Goal: Transaction & Acquisition: Purchase product/service

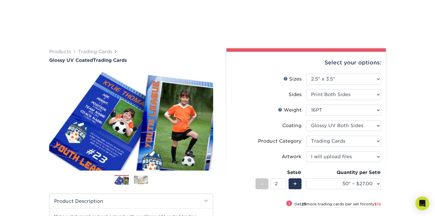
select select "2.50x3.50"
select select "c2f9bce9-36c2-409d-b101-c29d9d031e18"
select select "upload"
select select "50* – $27.00"
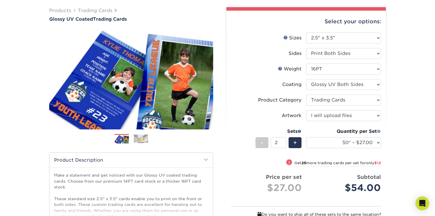
click at [378, 131] on span at bounding box center [379, 131] width 4 height 4
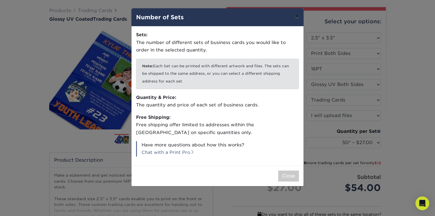
click at [298, 18] on button "×" at bounding box center [296, 16] width 13 height 16
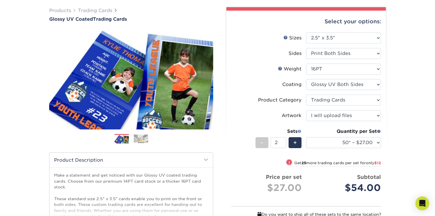
click at [299, 131] on span at bounding box center [299, 131] width 4 height 4
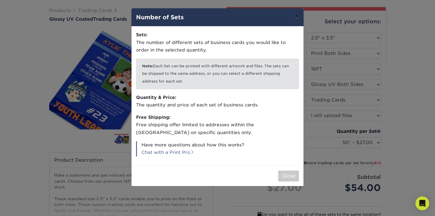
click at [297, 19] on button "×" at bounding box center [296, 16] width 13 height 16
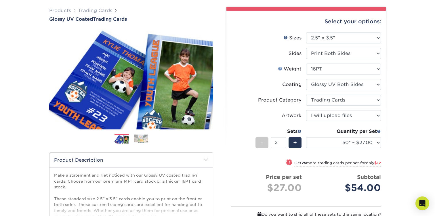
click at [282, 68] on link "Weight Help" at bounding box center [280, 68] width 5 height 5
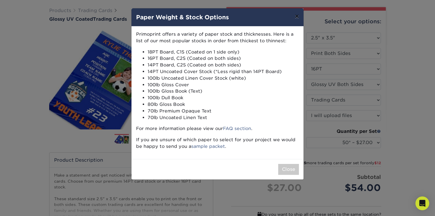
click at [296, 16] on button "×" at bounding box center [296, 16] width 13 height 16
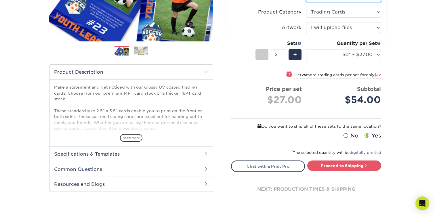
scroll to position [131, 0]
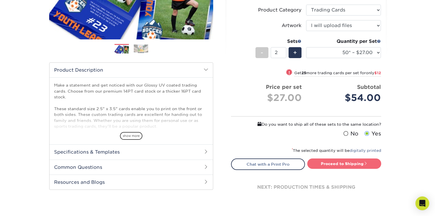
click at [352, 165] on link "Proceed to Shipping" at bounding box center [344, 163] width 74 height 10
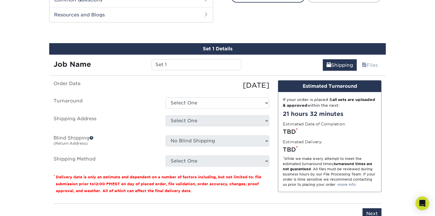
scroll to position [304, 0]
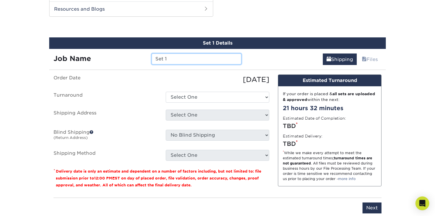
click at [184, 60] on input "Set 1" at bounding box center [195, 58] width 89 height 11
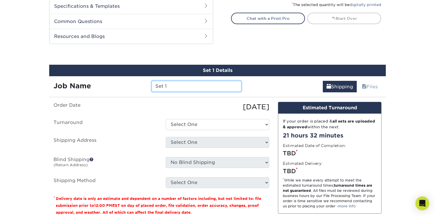
scroll to position [282, 0]
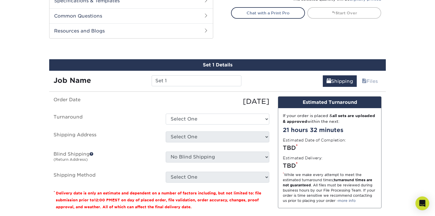
click at [160, 97] on label "Order Date" at bounding box center [105, 101] width 112 height 10
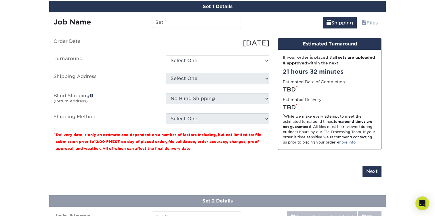
scroll to position [264, 0]
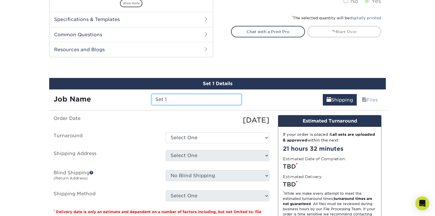
click at [166, 101] on input "Set 1" at bounding box center [195, 99] width 89 height 11
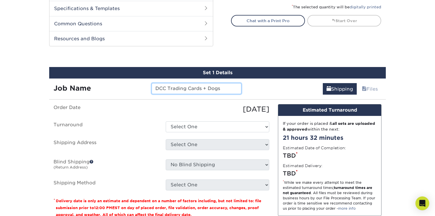
type input "DCC Trading Cards + Dogs"
click at [220, 116] on ul "Order Date [DATE] [GEOGRAPHIC_DATA] Select One 2-4 Business Days 2 Day Next Bus…" at bounding box center [161, 147] width 216 height 86
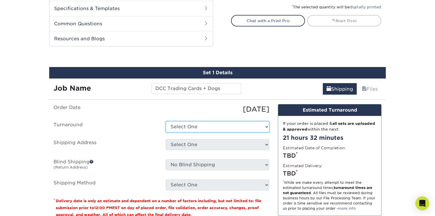
select select "39596162-017c-462f-bc43-9f550c8c2591"
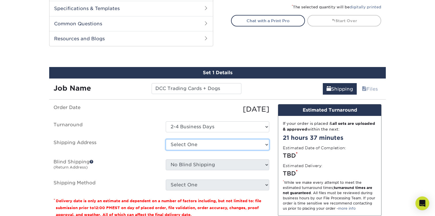
select select "newaddress"
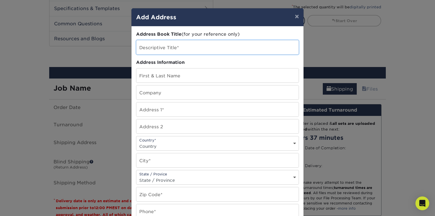
click at [195, 51] on input "text" at bounding box center [217, 47] width 162 height 14
type input "H"
type input "D"
type input "J"
type input "Home"
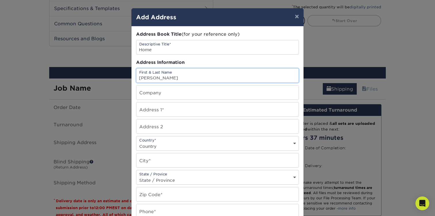
type input "[PERSON_NAME]"
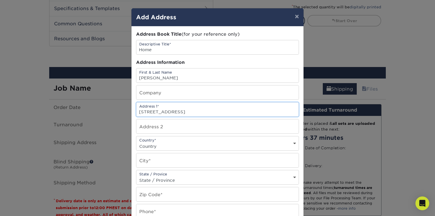
type input "[STREET_ADDRESS]"
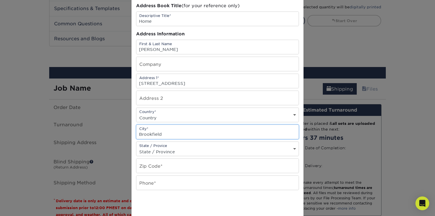
scroll to position [33, 0]
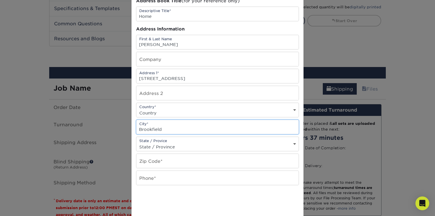
type input "Brookfield"
select select "WI"
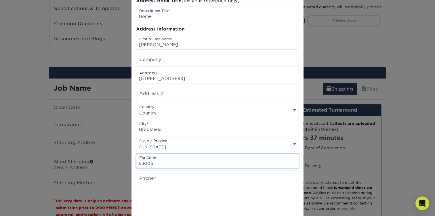
type input "53005"
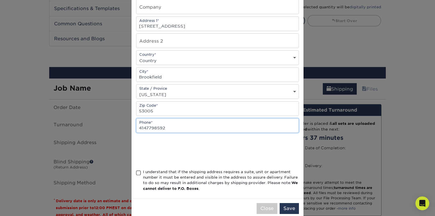
scroll to position [89, 0]
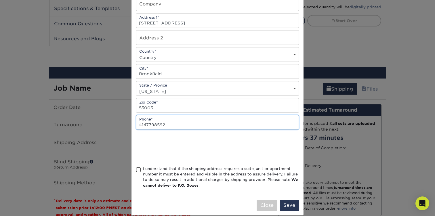
type input "4147798592"
click at [139, 170] on span at bounding box center [138, 169] width 5 height 5
click at [0, 0] on input "I understand that if the shipping address requires a suite, unit or apartment n…" at bounding box center [0, 0] width 0 height 0
click at [289, 207] on button "Save" at bounding box center [288, 205] width 19 height 11
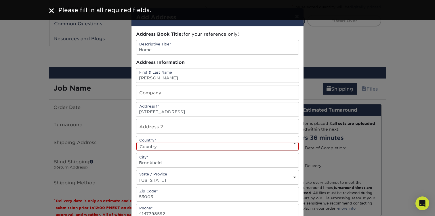
scroll to position [0, 0]
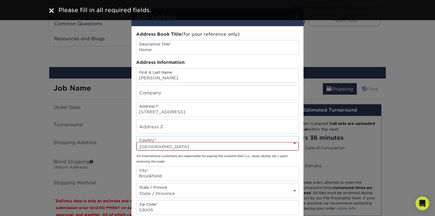
select select "US"
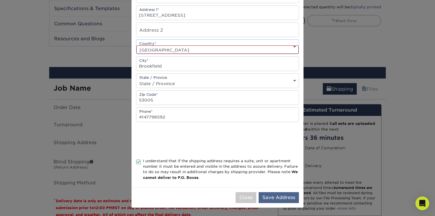
scroll to position [98, 0]
click at [273, 197] on button "Save Address" at bounding box center [278, 197] width 40 height 11
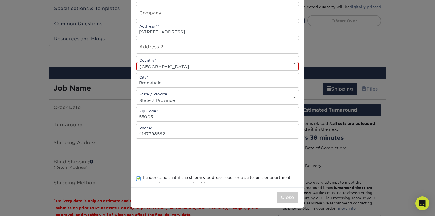
scroll to position [0, 0]
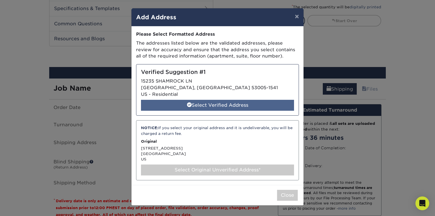
click at [222, 105] on div "Select Verified Address" at bounding box center [217, 105] width 153 height 11
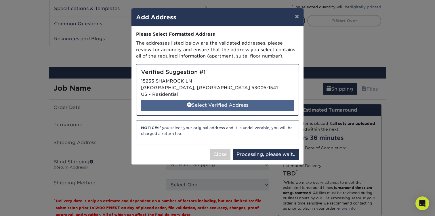
select select "285466"
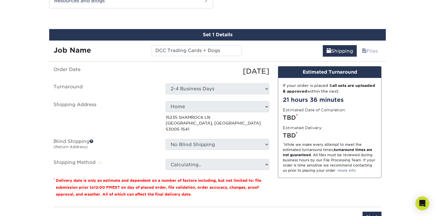
scroll to position [321, 0]
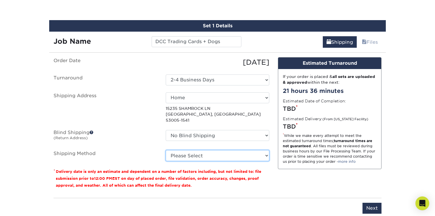
select select "03"
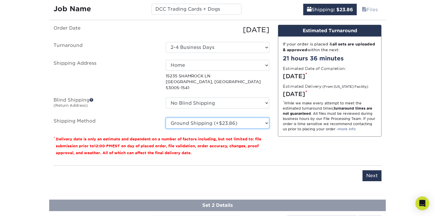
scroll to position [353, 0]
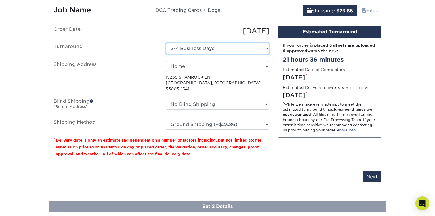
select select "82beddb5-c54d-423a-8ce5-923ee572a69c"
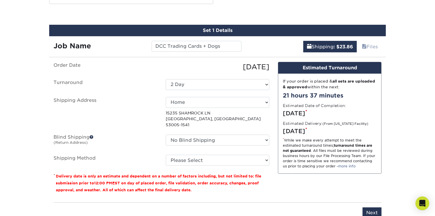
scroll to position [322, 0]
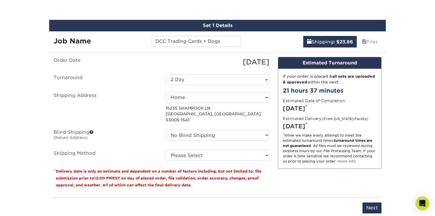
click at [207, 116] on p "[STREET_ADDRESS]" at bounding box center [217, 114] width 103 height 18
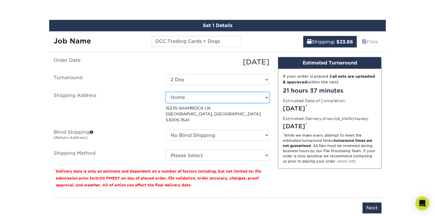
select select "newaddress"
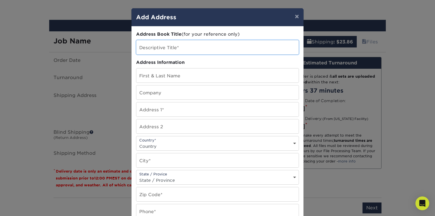
click at [184, 48] on input "text" at bounding box center [217, 47] width 162 height 14
type input "School"
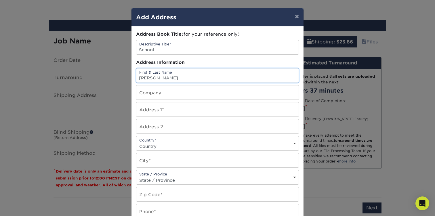
type input "[PERSON_NAME]"
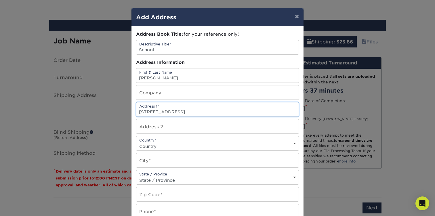
type input "[STREET_ADDRESS]"
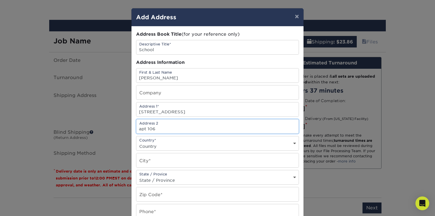
type input "apt 106"
select select "US"
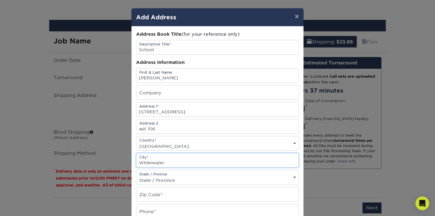
type input "Whitewater"
select select "WI"
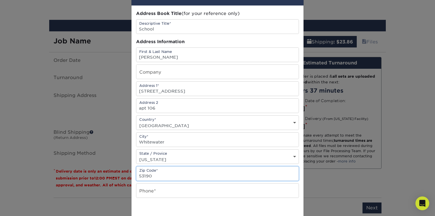
scroll to position [37, 0]
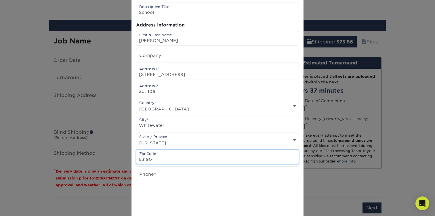
type input "53190"
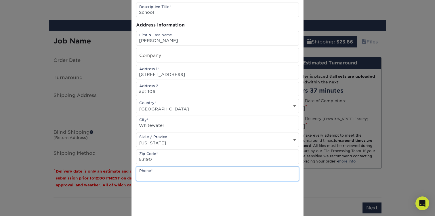
click at [293, 180] on input "text" at bounding box center [217, 174] width 162 height 14
click at [293, 179] on input "text" at bounding box center [217, 174] width 162 height 14
type input "4147798592"
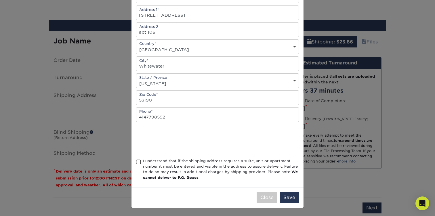
scroll to position [98, 0]
click at [139, 163] on span at bounding box center [138, 161] width 5 height 5
click at [0, 0] on input "I understand that if the shipping address requires a suite, unit or apartment n…" at bounding box center [0, 0] width 0 height 0
click at [285, 198] on button "Save" at bounding box center [288, 197] width 19 height 11
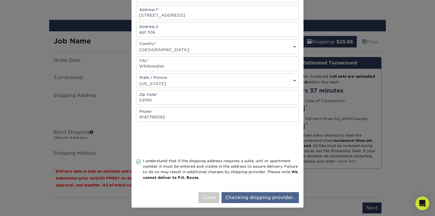
scroll to position [0, 0]
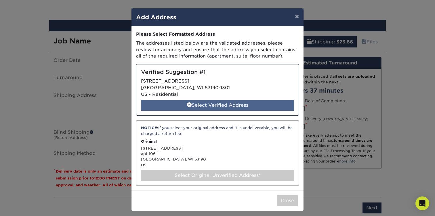
click at [226, 100] on div "Select Verified Address" at bounding box center [217, 105] width 153 height 11
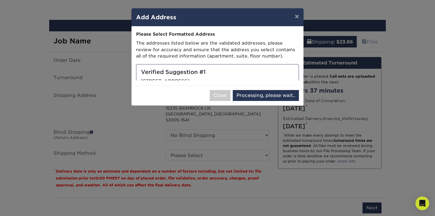
select select "285467"
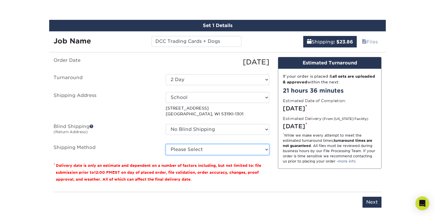
select select "03"
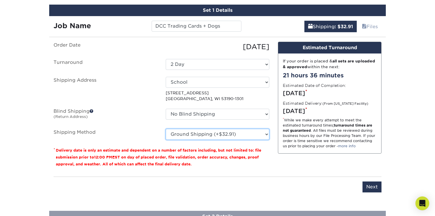
scroll to position [342, 0]
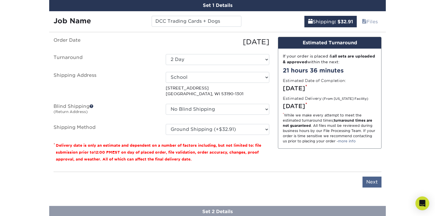
click at [369, 179] on input "Next" at bounding box center [371, 181] width 19 height 11
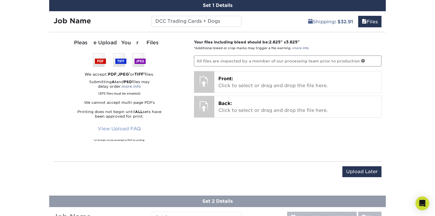
click at [123, 127] on link "View Upload FAQ" at bounding box center [119, 128] width 50 height 11
click at [361, 59] on link at bounding box center [363, 61] width 4 height 4
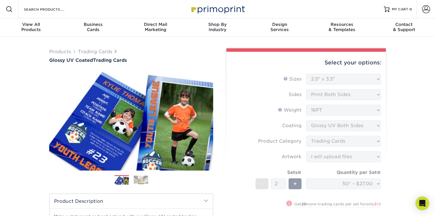
scroll to position [0, 0]
